Goal: Transaction & Acquisition: Purchase product/service

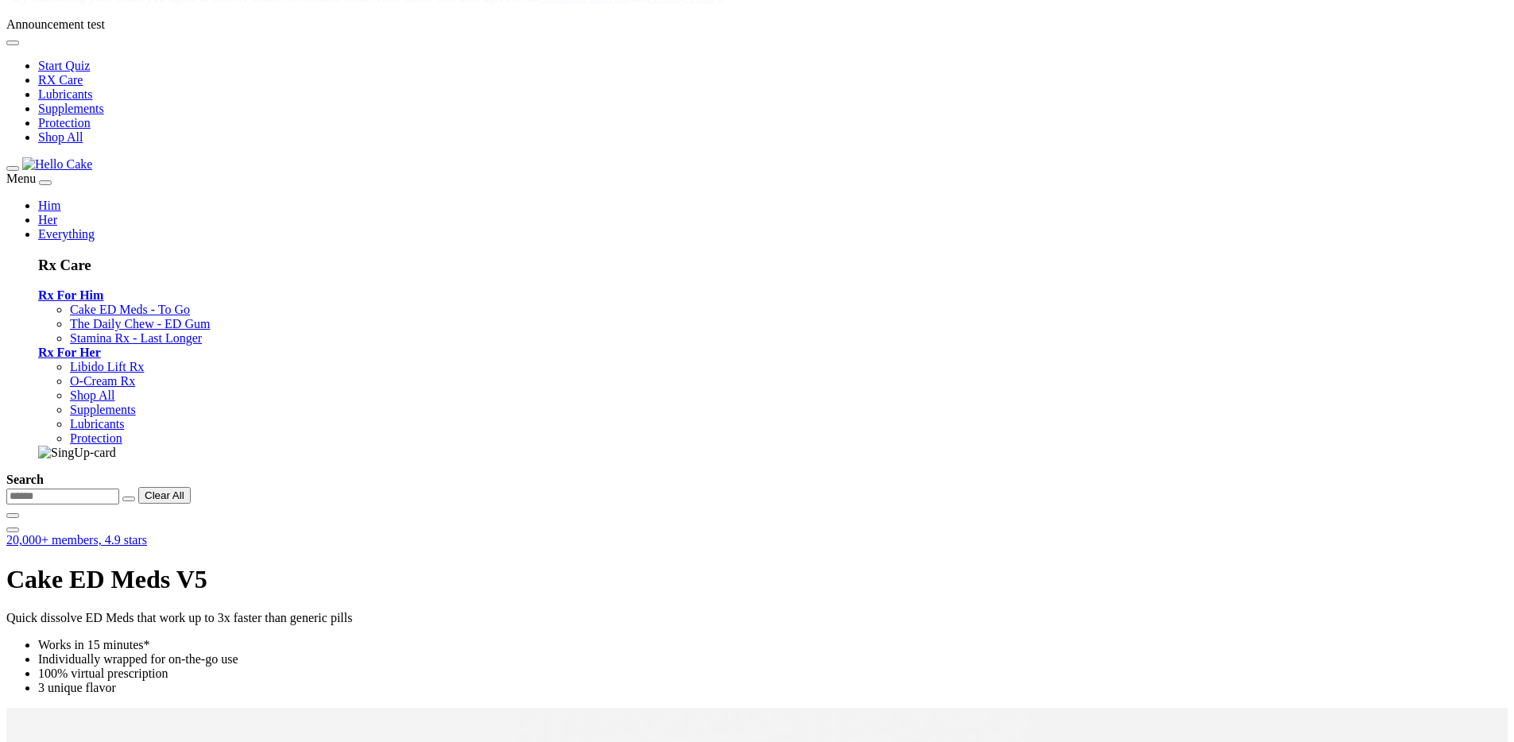
scroll to position [151, 0]
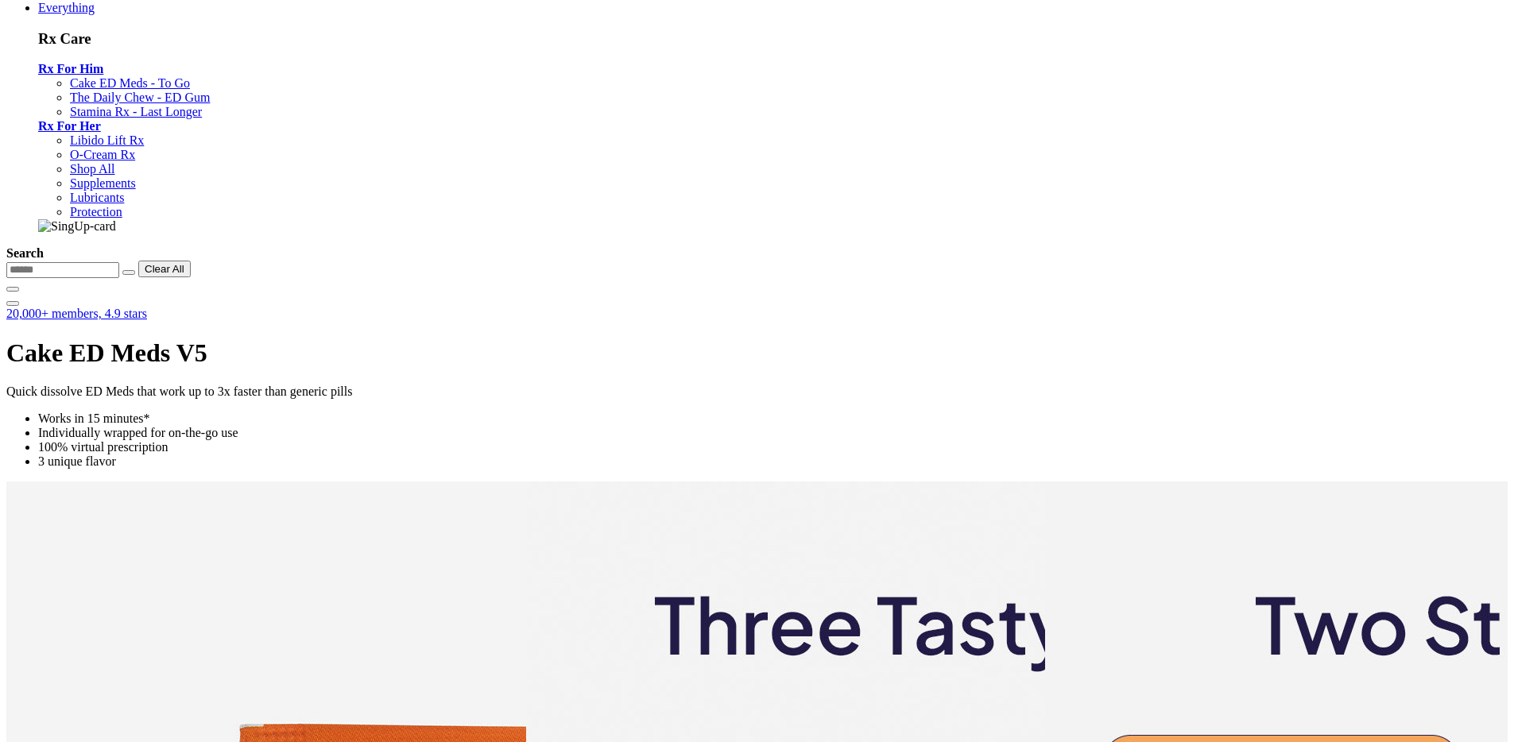
scroll to position [373, 0]
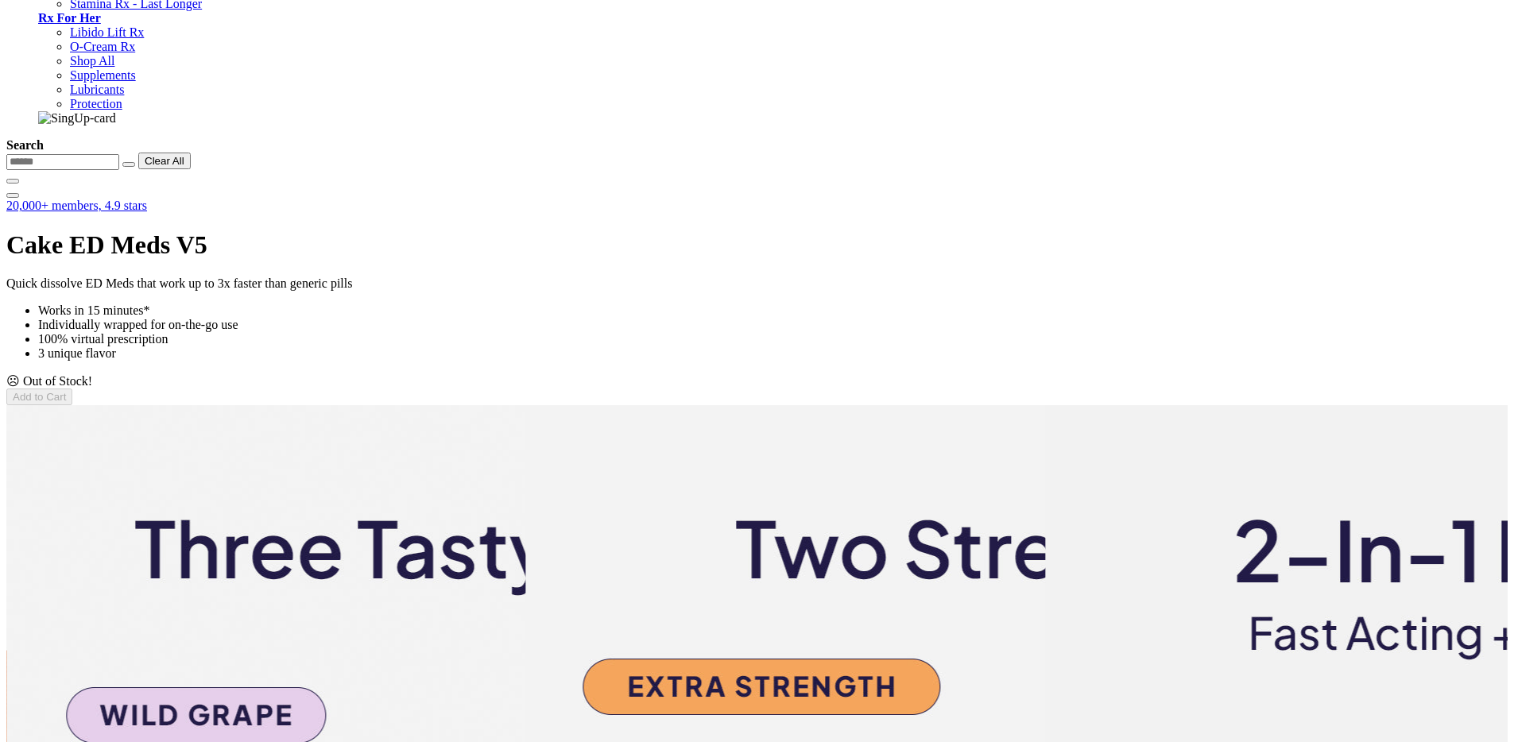
scroll to position [418, 0]
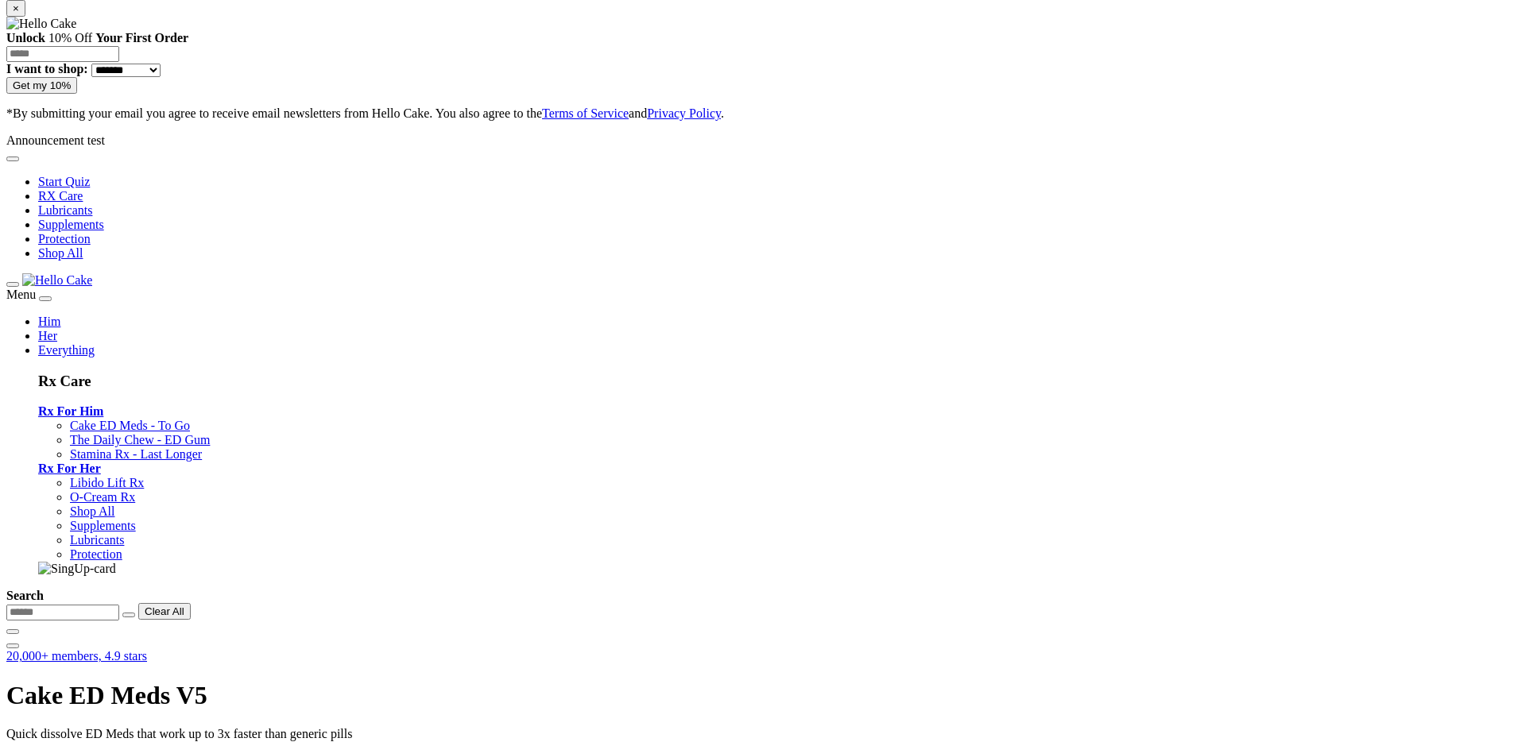
scroll to position [3, 0]
